Goal: Task Accomplishment & Management: Use online tool/utility

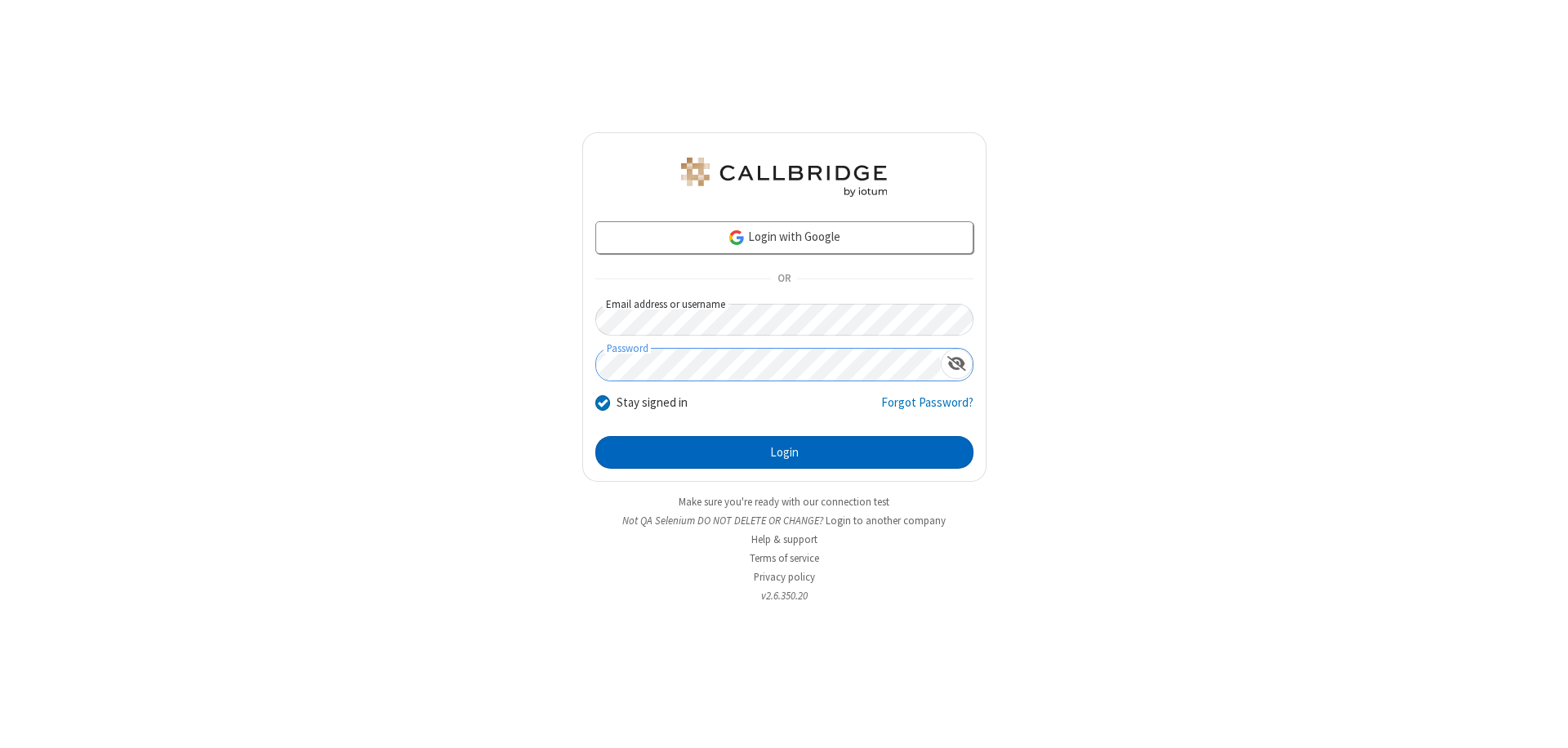
click at [784, 453] on button "Login" at bounding box center [784, 452] width 378 height 33
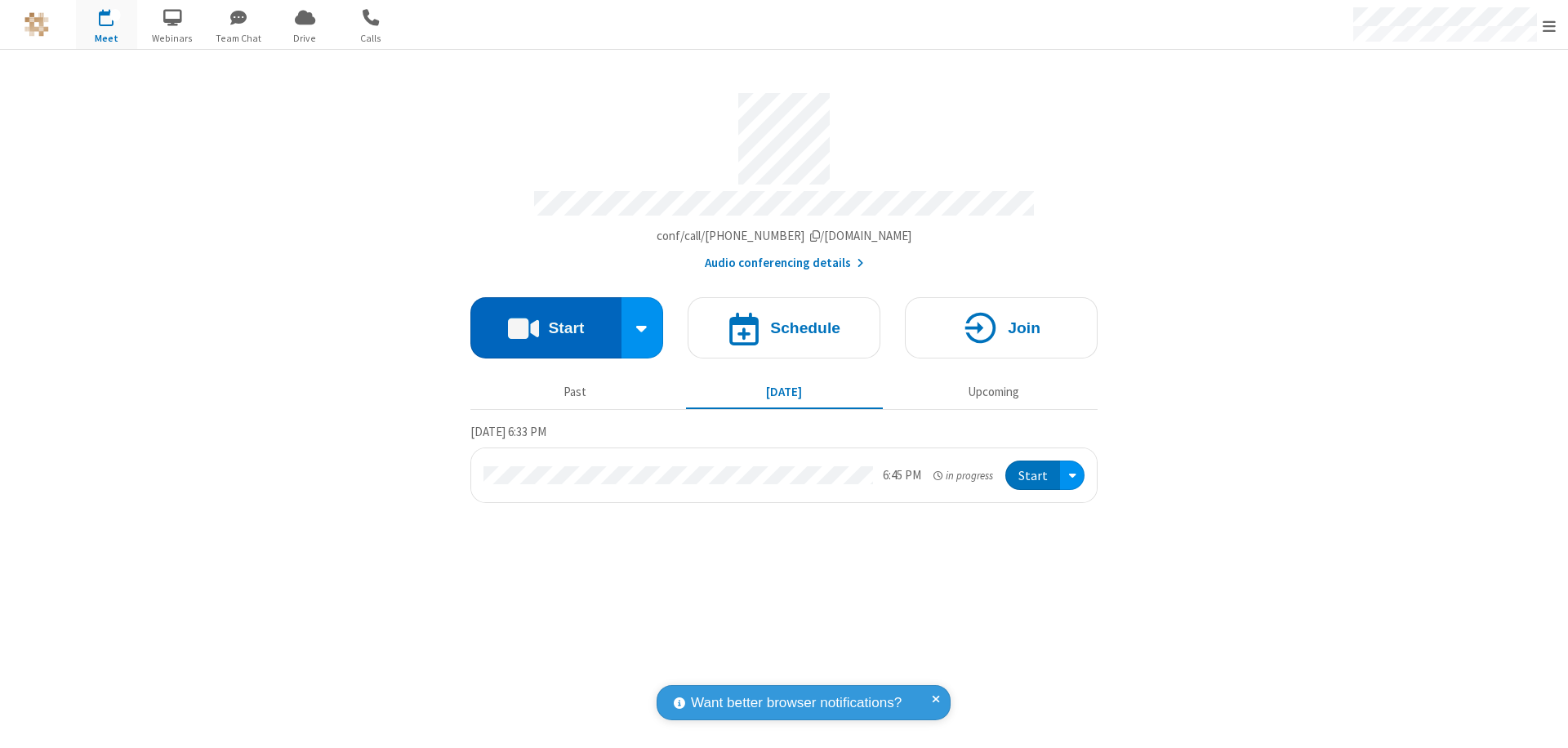
click at [546, 320] on button "Start" at bounding box center [546, 327] width 151 height 61
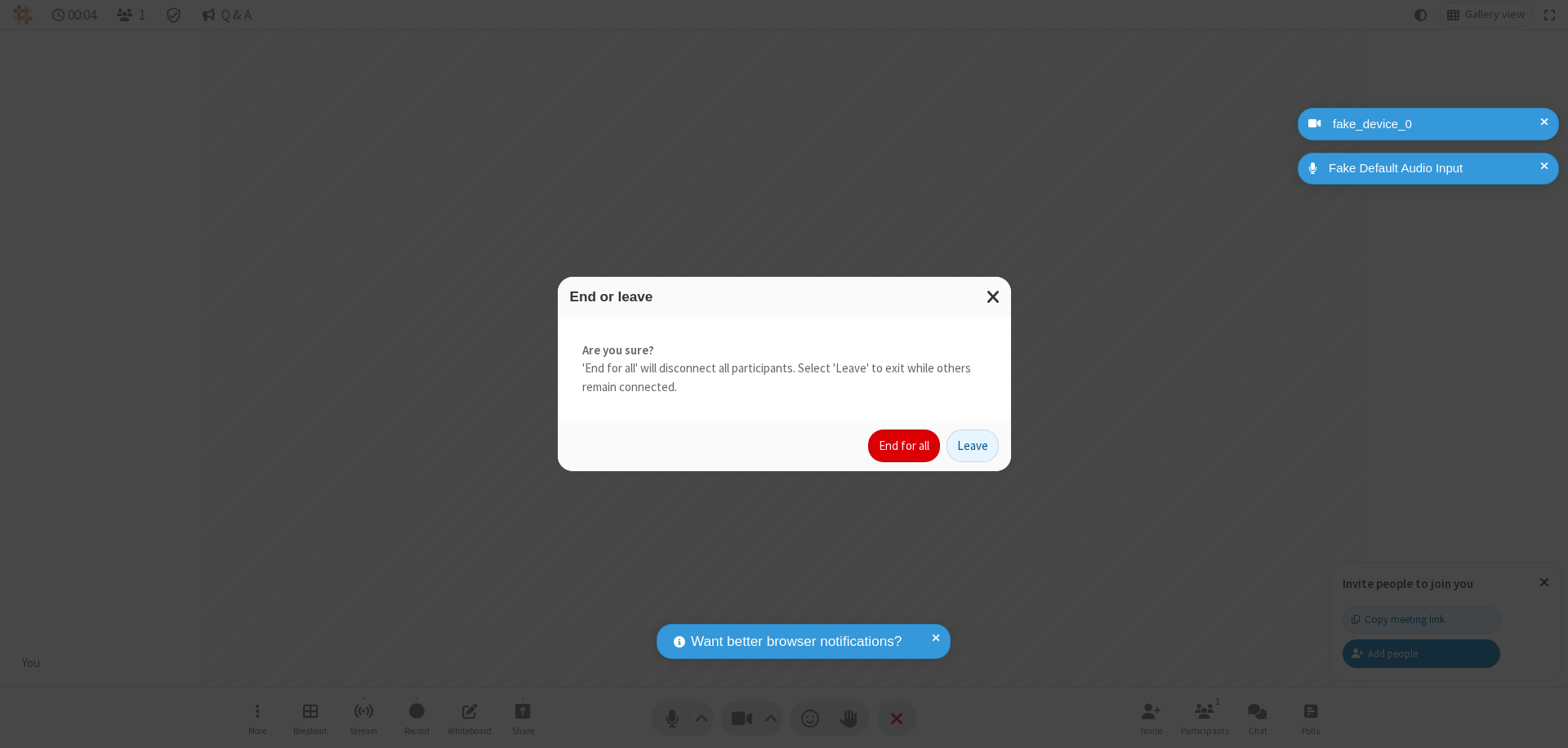
click at [905, 446] on button "End for all" at bounding box center [904, 446] width 72 height 33
